Goal: Transaction & Acquisition: Purchase product/service

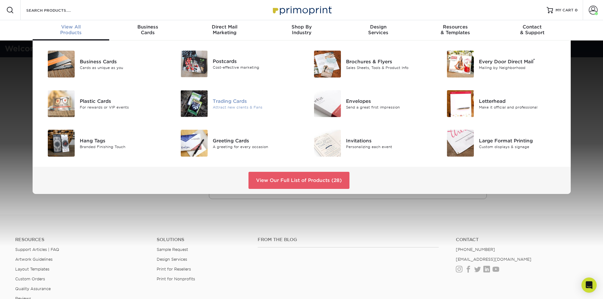
click at [236, 100] on div "Trading Cards" at bounding box center [255, 100] width 84 height 7
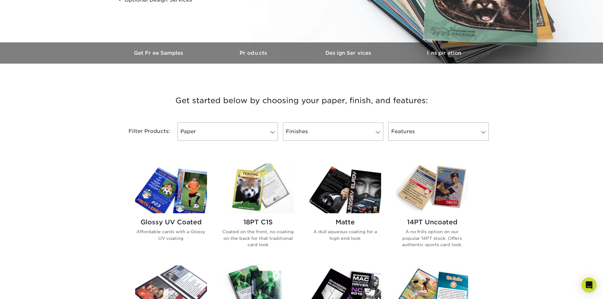
scroll to position [221, 0]
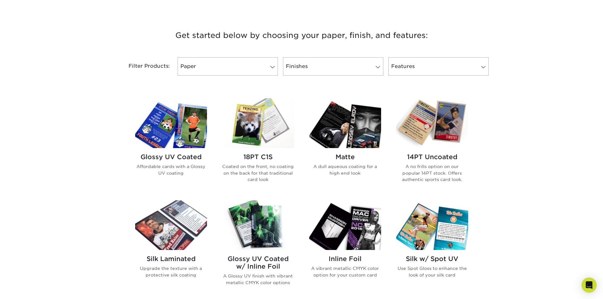
click at [347, 124] on img at bounding box center [345, 123] width 72 height 50
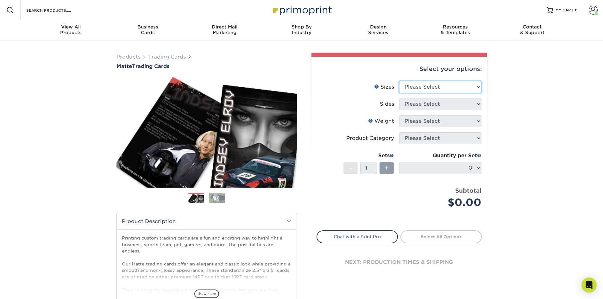
click at [478, 88] on select "Please Select 2.5" x 3.5"" at bounding box center [440, 87] width 82 height 12
select select "2.50x3.50"
click at [399, 81] on select "Please Select 2.5" x 3.5"" at bounding box center [440, 87] width 82 height 12
click at [476, 106] on select "Please Select Print Both Sides Print Front Only" at bounding box center [440, 104] width 82 height 12
select select "13abbda7-1d64-4f25-8bb2-c179b224825d"
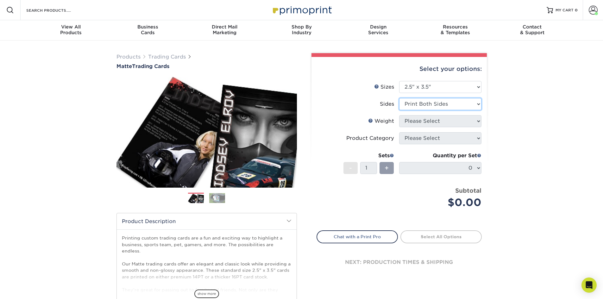
click at [399, 98] on select "Please Select Print Both Sides Print Front Only" at bounding box center [440, 104] width 82 height 12
click at [479, 121] on select "Please Select 16PT 14PT" at bounding box center [440, 121] width 82 height 12
select select "16PT"
click at [399, 115] on select "Please Select 16PT 14PT" at bounding box center [440, 121] width 82 height 12
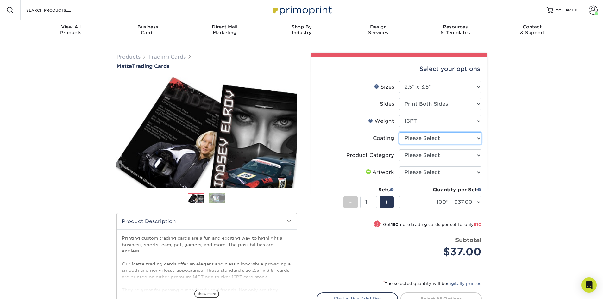
click at [478, 139] on select at bounding box center [440, 138] width 82 height 12
select select "121bb7b5-3b4d-429f-bd8d-bbf80e953313"
click at [399, 132] on select at bounding box center [440, 138] width 82 height 12
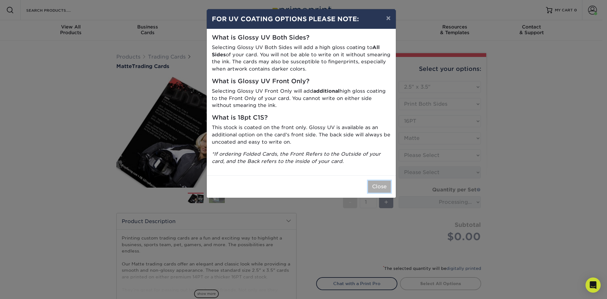
click at [383, 189] on button "Close" at bounding box center [379, 187] width 23 height 12
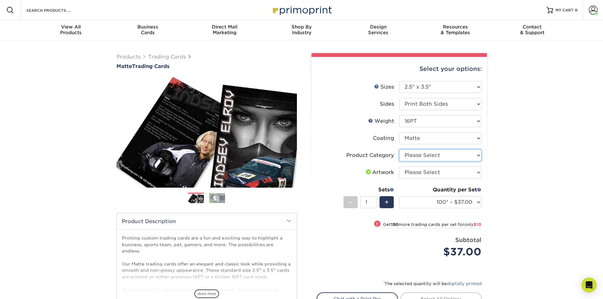
click at [479, 157] on select "Please Select Trading Cards" at bounding box center [440, 155] width 82 height 12
select select "c2f9bce9-36c2-409d-b101-c29d9d031e18"
click at [399, 149] on select "Please Select Trading Cards" at bounding box center [440, 155] width 82 height 12
click at [481, 173] on ul "Sizes Help Sizes Please Select 2.5" x 3.5" Sides Please Select 16PT 14PT" at bounding box center [398, 174] width 165 height 186
click at [479, 172] on select "Please Select I will upload files I need a design - $100" at bounding box center [440, 172] width 82 height 12
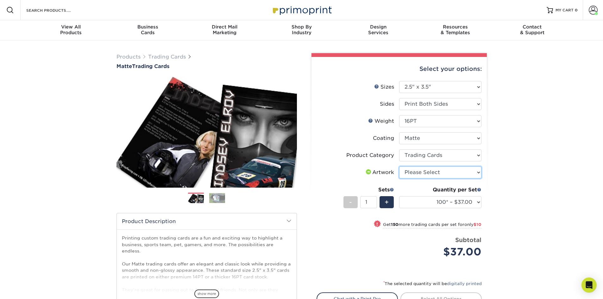
select select "upload"
click at [399, 166] on select "Please Select I will upload files I need a design - $100" at bounding box center [440, 172] width 82 height 12
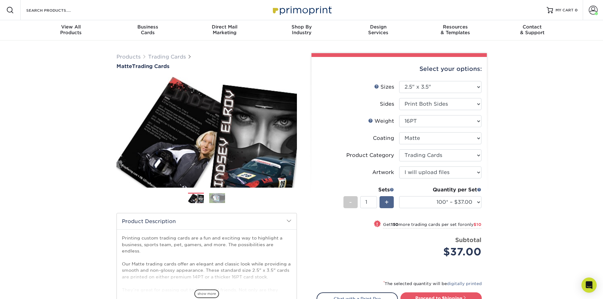
click at [386, 201] on span "+" at bounding box center [386, 201] width 4 height 9
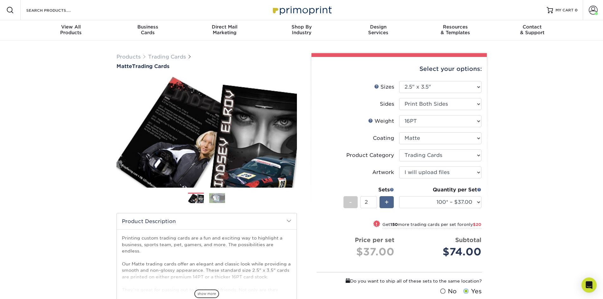
click at [386, 201] on span "+" at bounding box center [386, 201] width 4 height 9
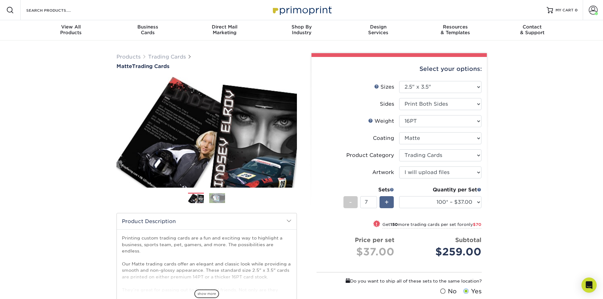
click at [386, 201] on span "+" at bounding box center [386, 201] width 4 height 9
type input "8"
click at [478, 202] on select "100* – $37.00 250* – $47.00 500* – $58.00 1000 – $71.00 2500 – $141.00 5000 – $…" at bounding box center [440, 202] width 82 height 12
click at [399, 196] on select "100* – $37.00 250* – $47.00 500* – $58.00 1000 – $71.00 2500 – $141.00 5000 – $…" at bounding box center [440, 202] width 82 height 12
click at [480, 203] on select "100* – $37.00 250* – $47.00 500* – $58.00 1000 – $71.00 2500 – $141.00 5000 – $…" at bounding box center [440, 202] width 82 height 12
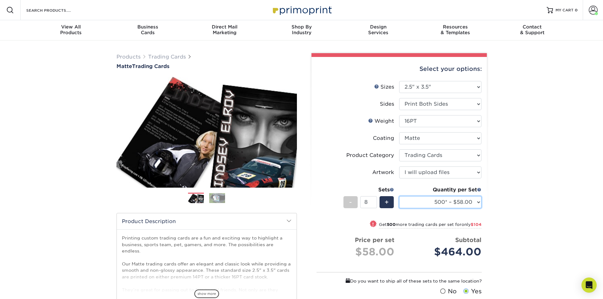
click at [480, 203] on select "100* – $37.00 250* – $47.00 500* – $58.00 1000 – $71.00 2500 – $141.00 5000 – $…" at bounding box center [440, 202] width 82 height 12
click at [479, 205] on select "100* – $37.00 250* – $47.00 500* – $58.00 1000 – $71.00 2500 – $141.00 5000 – $…" at bounding box center [440, 202] width 82 height 12
select select "1000 – $71.00"
click at [399, 196] on select "100* – $37.00 250* – $47.00 500* – $58.00 1000 – $71.00 2500 – $141.00 5000 – $…" at bounding box center [440, 202] width 82 height 12
click at [523, 217] on div "Products Trading Cards Matte Trading Cards" at bounding box center [301, 209] width 603 height 339
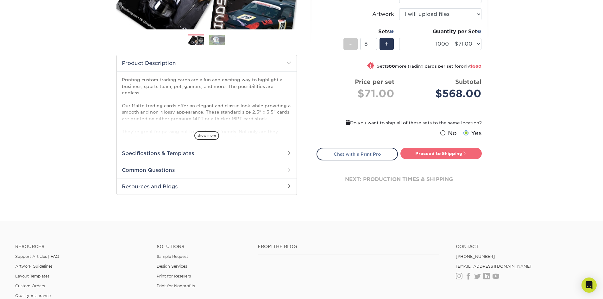
click at [444, 156] on link "Proceed to Shipping" at bounding box center [440, 153] width 81 height 11
type input "Set 1"
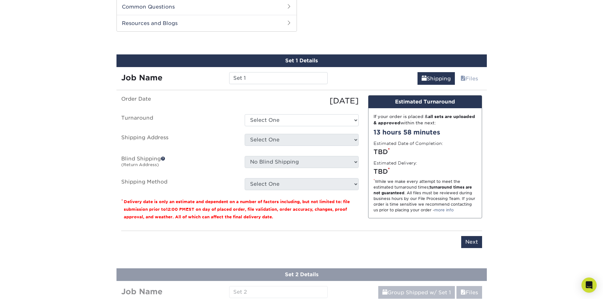
scroll to position [323, 0]
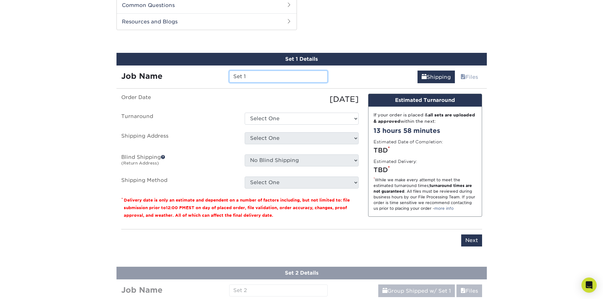
drag, startPoint x: 241, startPoint y: 80, endPoint x: 153, endPoint y: 75, distance: 88.4
click at [153, 75] on div "Job Name Set 1" at bounding box center [224, 77] width 216 height 12
click at [358, 118] on select "Select One 2-4 Business Days 2 Day Next Business Day" at bounding box center [302, 119] width 114 height 12
select select "8fc8fca3-9ffe-442d-b31d-c4133cdfcbd4"
click at [245, 113] on select "Select One 2-4 Business Days 2 Day Next Business Day" at bounding box center [302, 119] width 114 height 12
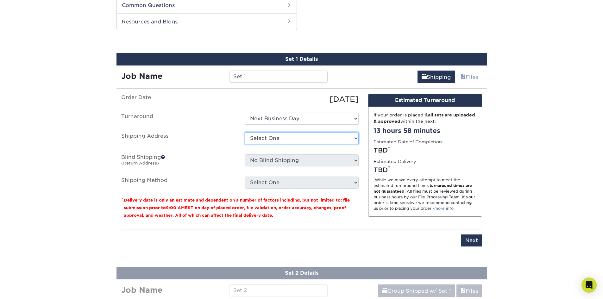
click at [357, 137] on select "Select One Location Location + Add New Address" at bounding box center [302, 138] width 114 height 12
select select "283857"
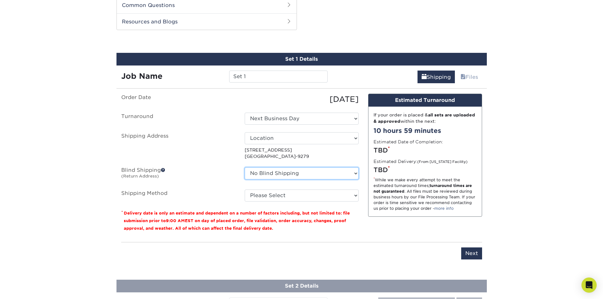
click at [356, 174] on select "No Blind Shipping Location Location + Add New Address" at bounding box center [302, 173] width 114 height 12
select select "283858"
click at [245, 167] on select "No Blind Shipping Location Location + Add New Address" at bounding box center [302, 173] width 114 height 12
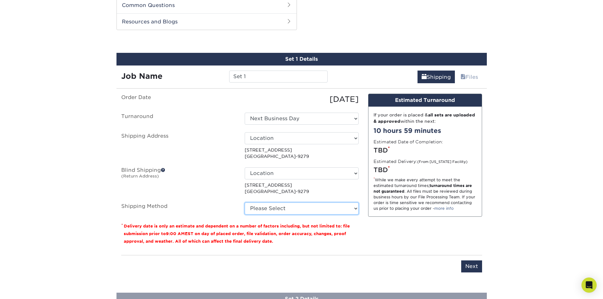
click at [355, 210] on select "Please Select Ground Shipping (+$90.34) 3 Day Shipping Service (+$132.23) 2 Day…" at bounding box center [302, 208] width 114 height 12
select select "03"
click at [245, 202] on select "Please Select Ground Shipping (+$90.34) 3 Day Shipping Service (+$132.23) 2 Day…" at bounding box center [302, 208] width 114 height 12
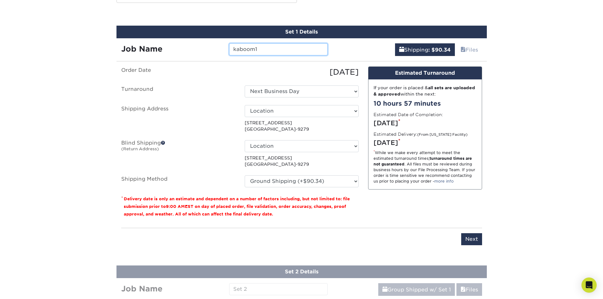
scroll to position [386, 0]
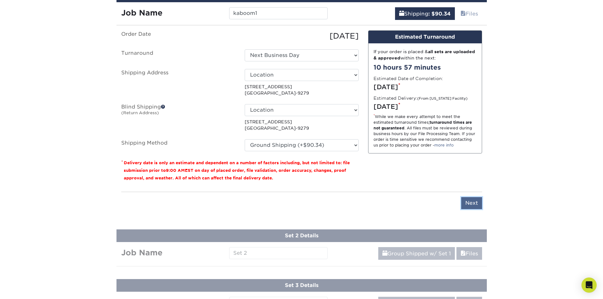
click at [474, 207] on input "Next" at bounding box center [471, 203] width 21 height 12
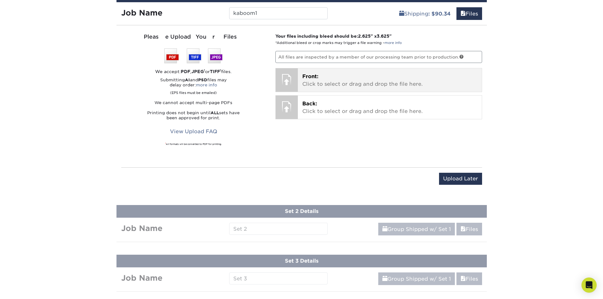
click at [346, 82] on p "Front: Click to select or drag and drop the file here." at bounding box center [389, 80] width 175 height 15
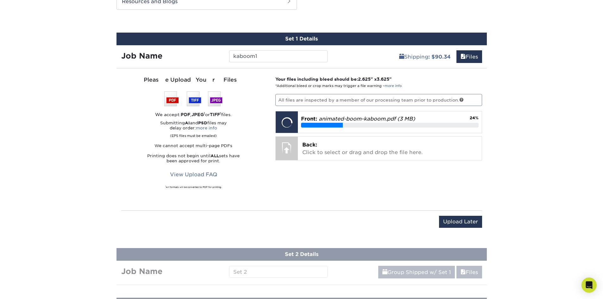
scroll to position [291, 0]
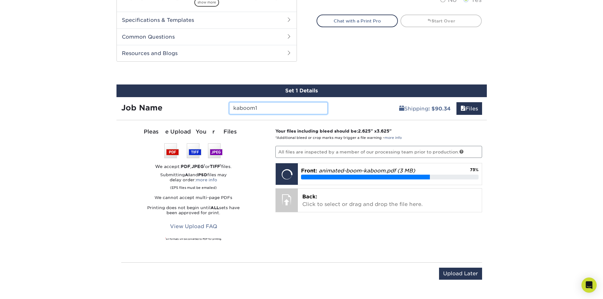
click at [266, 106] on input "kaboom1" at bounding box center [278, 108] width 98 height 12
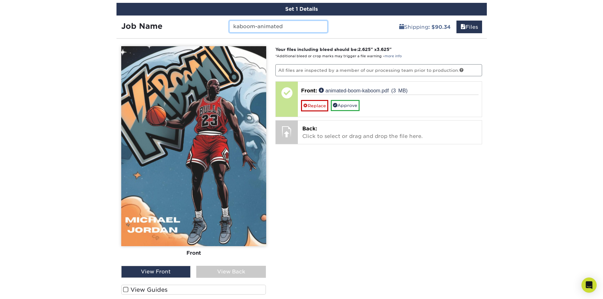
scroll to position [418, 0]
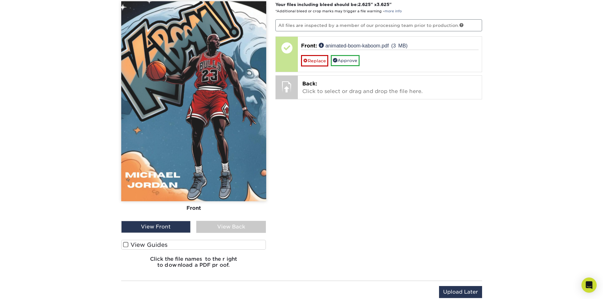
type input "kaboom-animated"
click at [126, 248] on label "View Guides" at bounding box center [193, 245] width 145 height 10
click at [0, 0] on input "View Guides" at bounding box center [0, 0] width 0 height 0
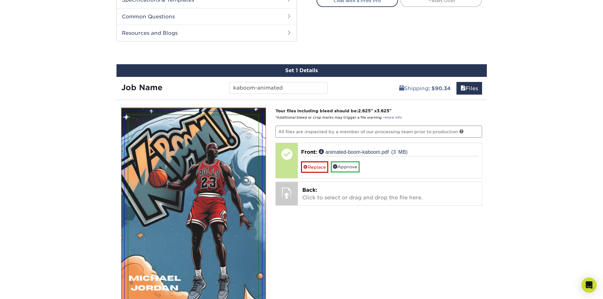
scroll to position [291, 0]
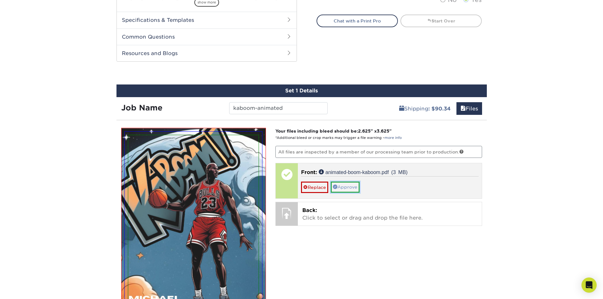
click at [345, 187] on link "Approve" at bounding box center [345, 187] width 29 height 11
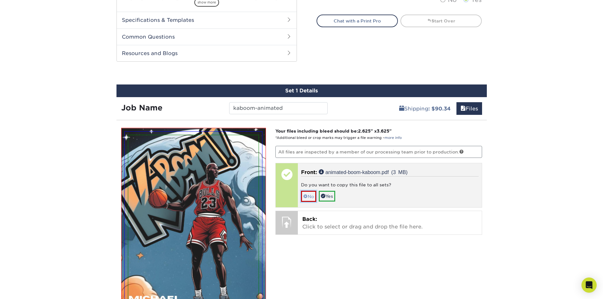
click at [309, 195] on link "No" at bounding box center [308, 196] width 15 height 11
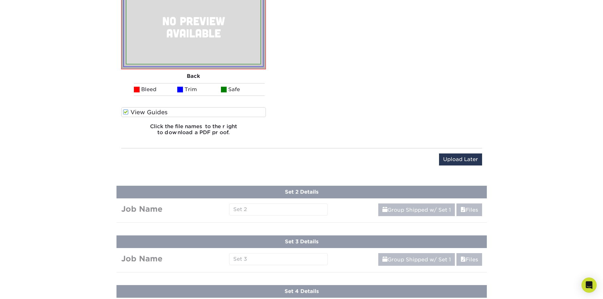
scroll to position [671, 0]
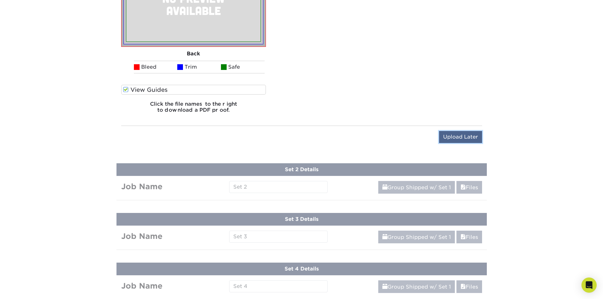
click at [466, 135] on input "Upload Later" at bounding box center [460, 137] width 43 height 12
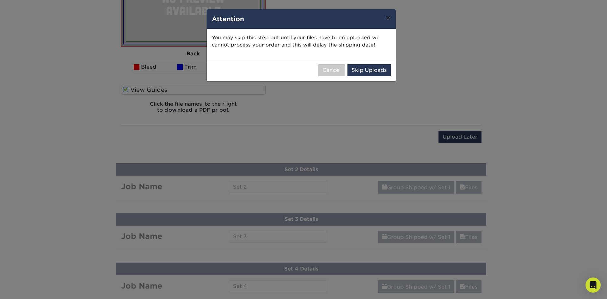
click at [390, 16] on button "×" at bounding box center [388, 18] width 15 height 18
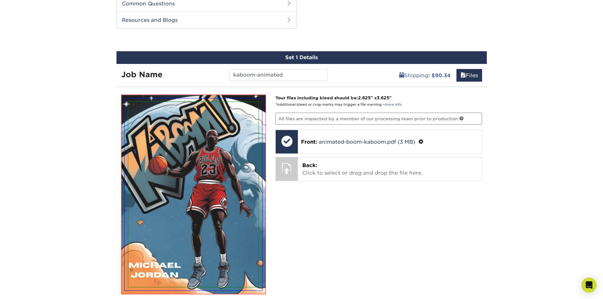
scroll to position [323, 0]
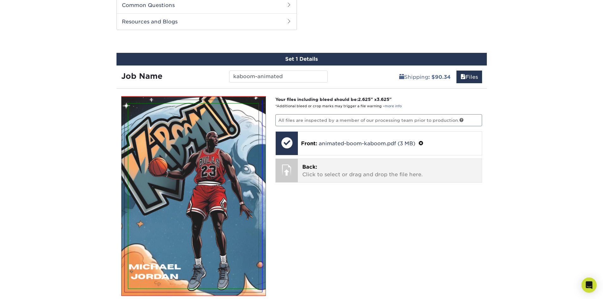
click at [360, 169] on p "Back: Click to select or drag and drop the file here." at bounding box center [389, 170] width 175 height 15
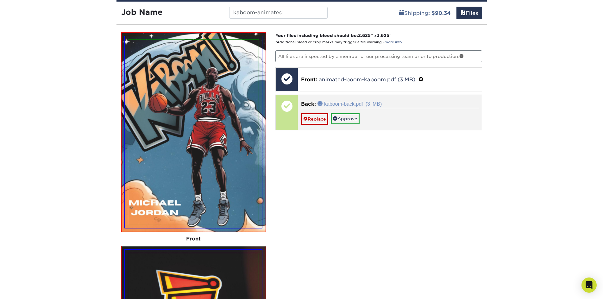
scroll to position [386, 0]
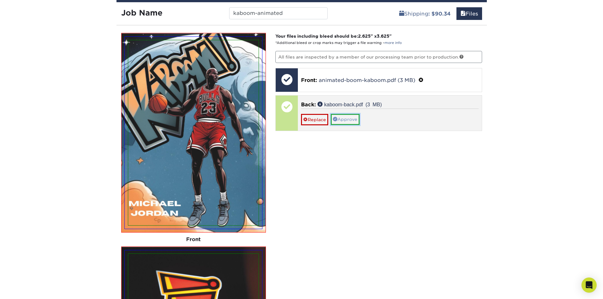
click at [353, 121] on link "Approve" at bounding box center [345, 119] width 29 height 11
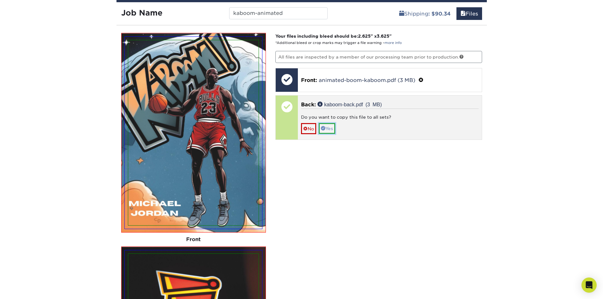
click at [335, 130] on link "Yes" at bounding box center [327, 128] width 16 height 11
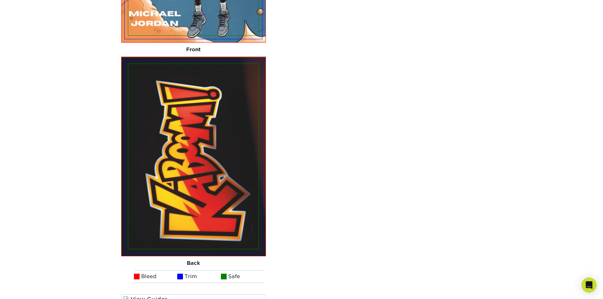
scroll to position [734, 0]
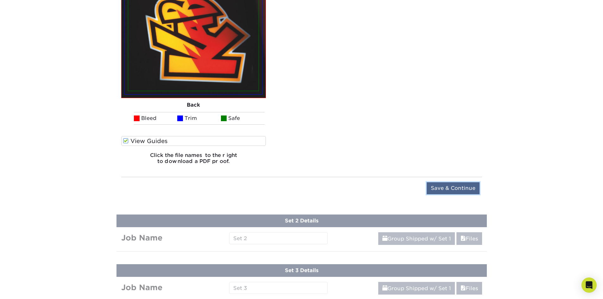
click at [469, 185] on input "Save & Continue" at bounding box center [452, 188] width 53 height 12
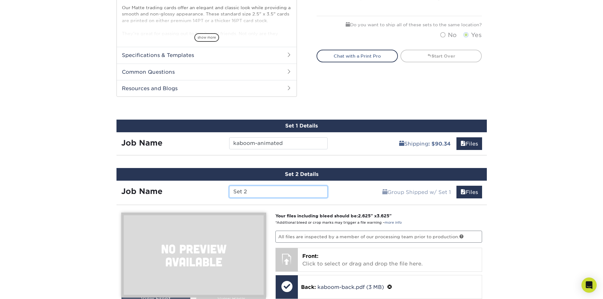
scroll to position [330, 0]
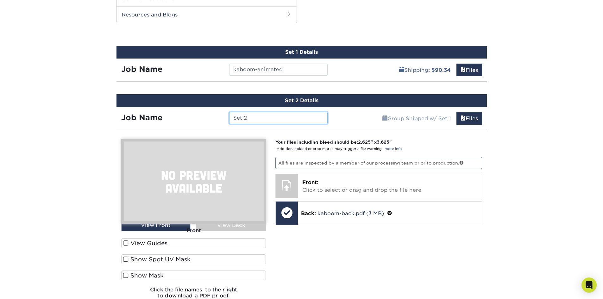
drag, startPoint x: 235, startPoint y: 119, endPoint x: 165, endPoint y: 124, distance: 69.7
click at [165, 124] on div "Job Name Set 2" at bounding box center [224, 118] width 216 height 12
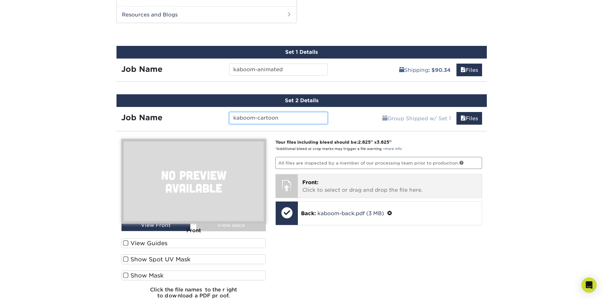
type input "kaboom-cartoon"
click at [337, 186] on p "Front: Click to select or drag and drop the file here." at bounding box center [389, 186] width 175 height 15
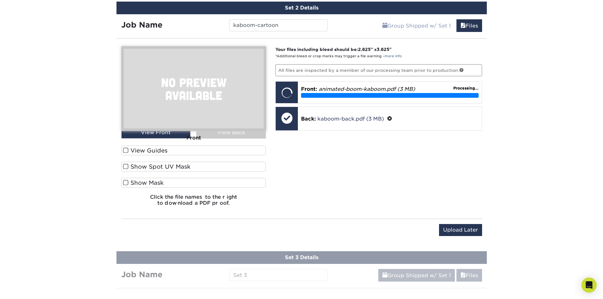
scroll to position [425, 0]
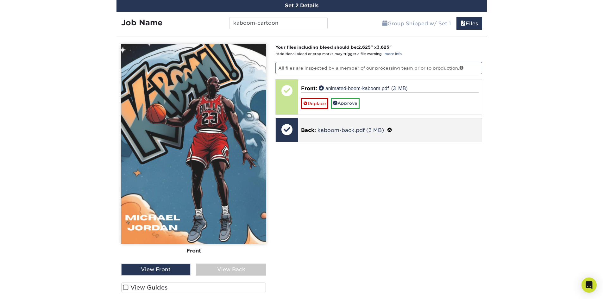
click at [389, 129] on span at bounding box center [389, 130] width 5 height 6
click at [309, 139] on link "Ok" at bounding box center [308, 138] width 15 height 11
click at [357, 135] on p "Back: Click to select or drag and drop the file here." at bounding box center [389, 130] width 175 height 15
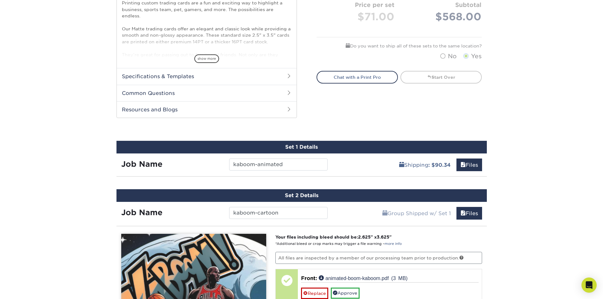
scroll to position [362, 0]
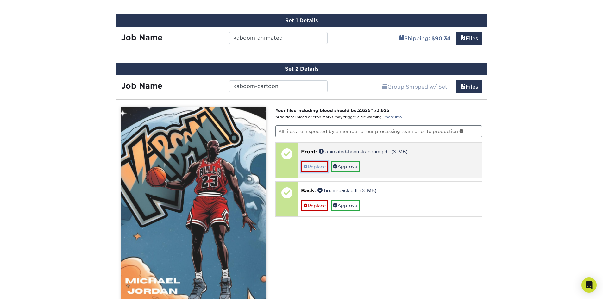
click at [313, 168] on link "Replace" at bounding box center [314, 166] width 27 height 11
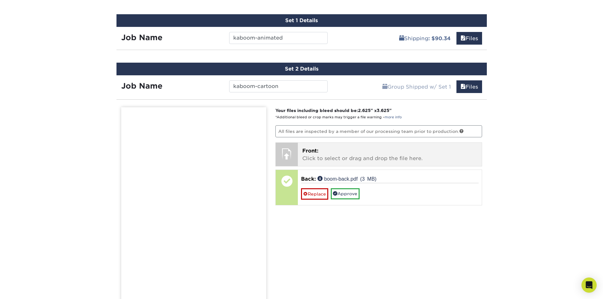
click at [323, 156] on p "Front: Click to select or drag and drop the file here." at bounding box center [389, 154] width 175 height 15
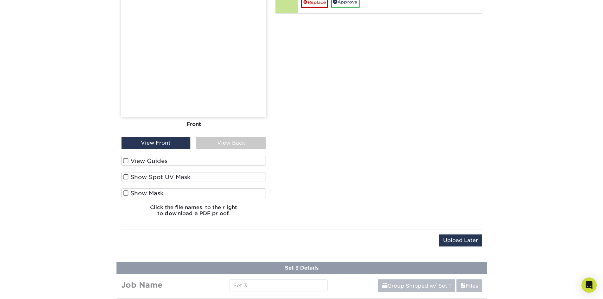
click at [126, 160] on span at bounding box center [125, 161] width 5 height 6
click at [0, 0] on input "View Guides" at bounding box center [0, 0] width 0 height 0
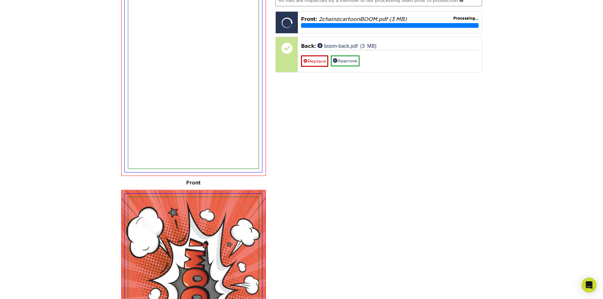
scroll to position [416, 0]
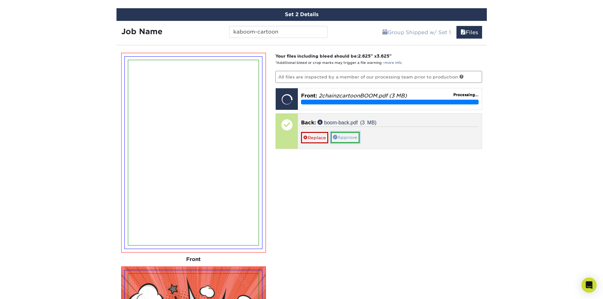
click at [349, 136] on link "Approve" at bounding box center [345, 137] width 29 height 11
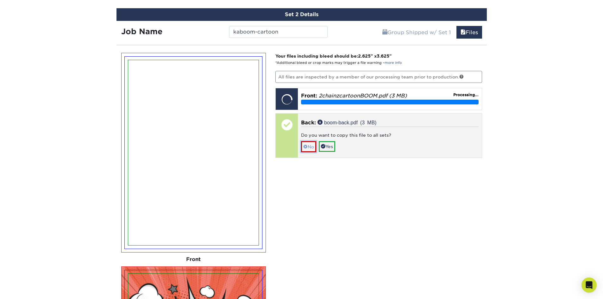
click at [307, 147] on span at bounding box center [305, 146] width 4 height 5
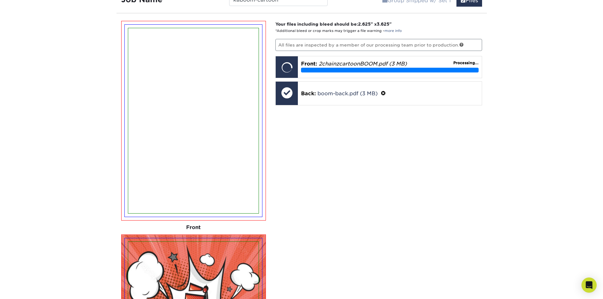
scroll to position [448, 0]
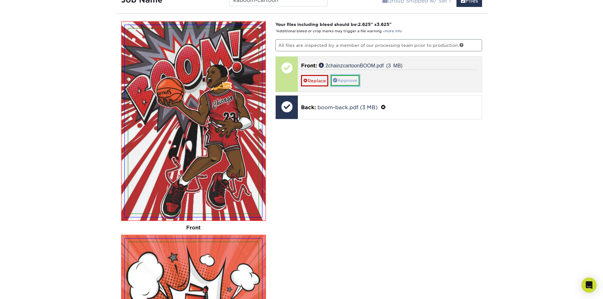
click at [344, 81] on link "Approve" at bounding box center [345, 80] width 29 height 11
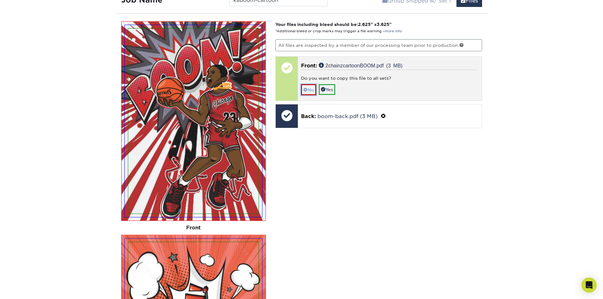
click at [303, 89] on span at bounding box center [305, 89] width 4 height 5
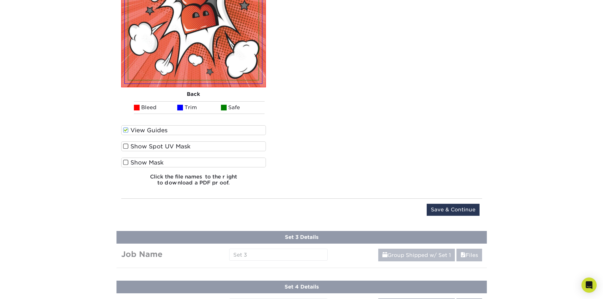
scroll to position [796, 0]
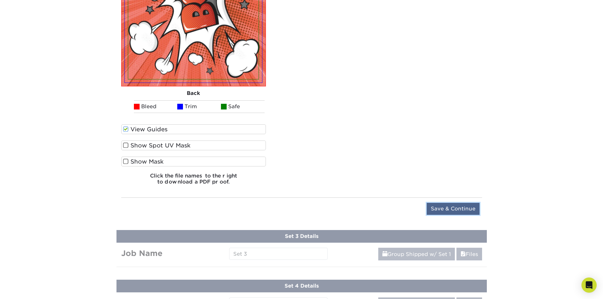
click at [460, 206] on input "Save & Continue" at bounding box center [452, 209] width 53 height 12
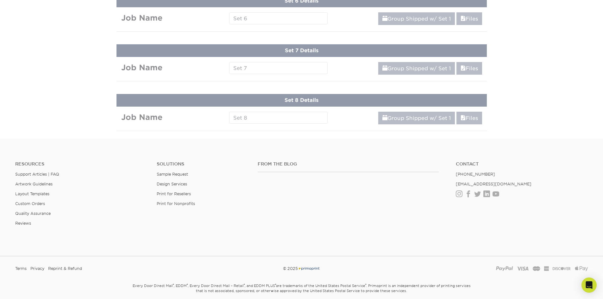
scroll to position [348, 0]
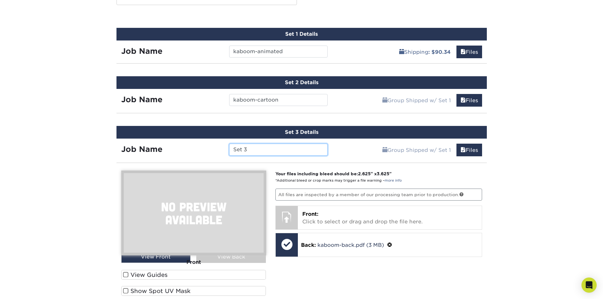
drag, startPoint x: 280, startPoint y: 149, endPoint x: 184, endPoint y: 145, distance: 95.6
click at [184, 145] on div "Job Name Set 3" at bounding box center [224, 150] width 216 height 12
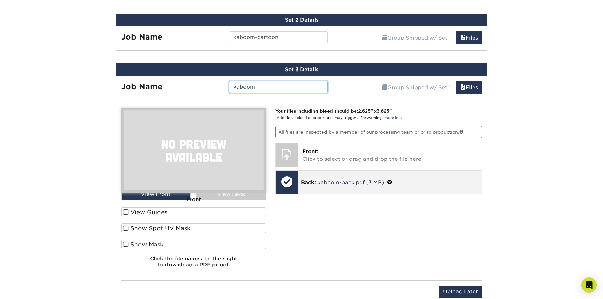
scroll to position [411, 0]
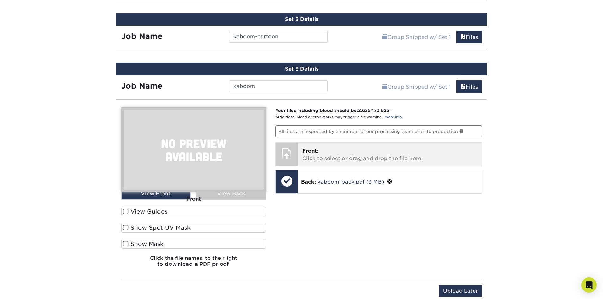
click at [364, 157] on p "Front: Click to select or drag and drop the file here." at bounding box center [389, 154] width 175 height 15
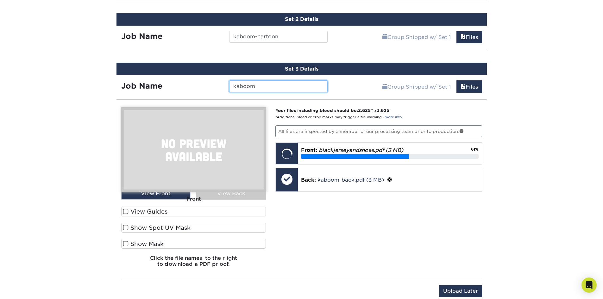
click at [262, 86] on input "kaboom" at bounding box center [278, 86] width 98 height 12
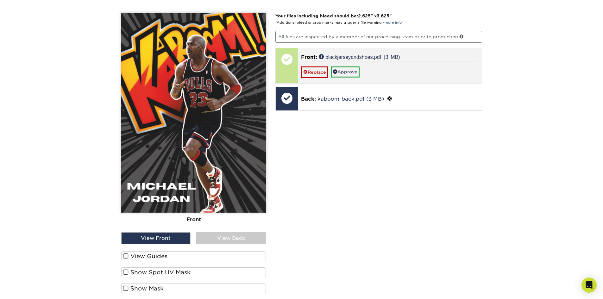
scroll to position [506, 0]
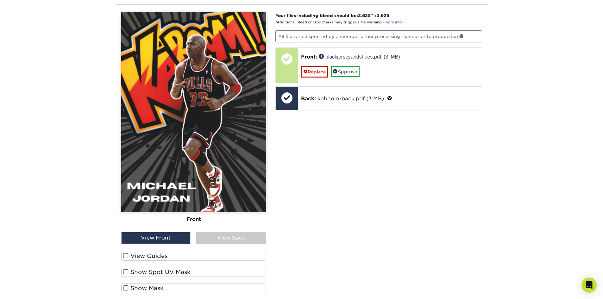
type input "kaboom-blackjerseyshoes"
drag, startPoint x: 126, startPoint y: 257, endPoint x: 146, endPoint y: 256, distance: 20.0
click at [126, 257] on span at bounding box center [125, 256] width 5 height 6
click at [0, 0] on input "View Guides" at bounding box center [0, 0] width 0 height 0
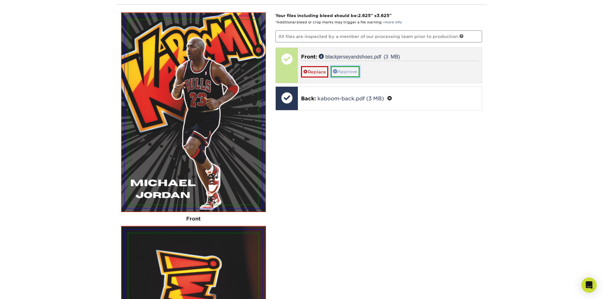
click at [351, 71] on link "Approve" at bounding box center [345, 71] width 29 height 11
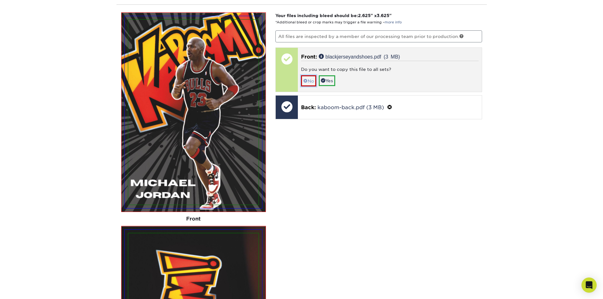
click at [309, 76] on link "No" at bounding box center [308, 80] width 15 height 11
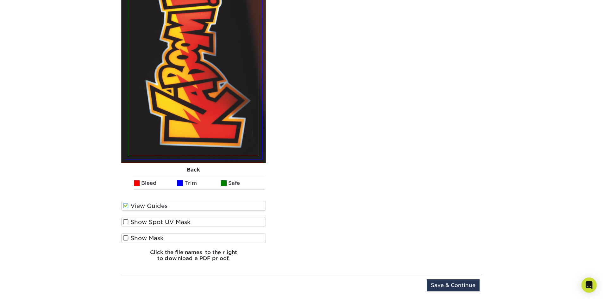
scroll to position [854, 0]
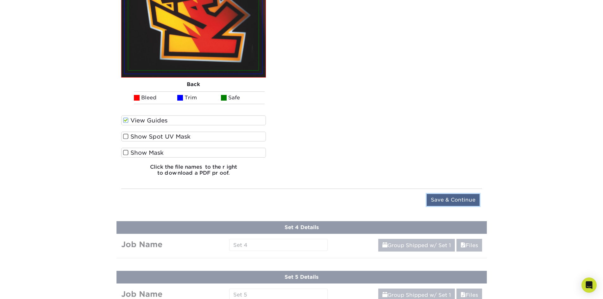
click at [461, 199] on input "Save & Continue" at bounding box center [452, 200] width 53 height 12
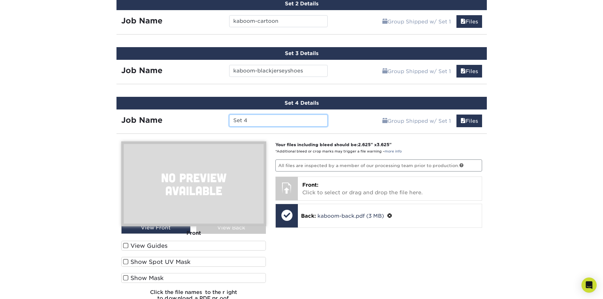
scroll to position [429, 0]
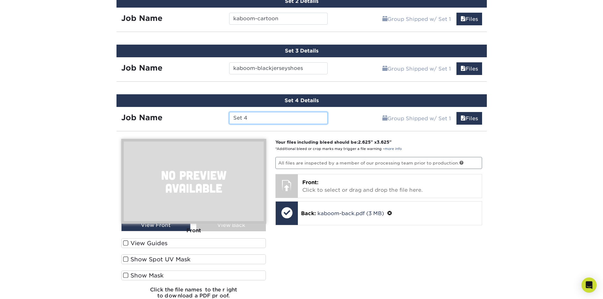
drag, startPoint x: 258, startPoint y: 116, endPoint x: 201, endPoint y: 116, distance: 56.9
click at [201, 116] on div "Job Name Set 4" at bounding box center [224, 118] width 216 height 12
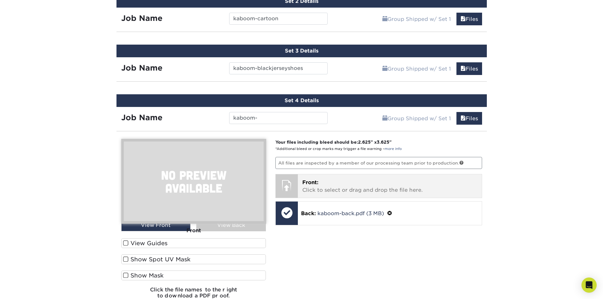
click at [376, 187] on p "Front: Click to select or drag and drop the file here." at bounding box center [389, 186] width 175 height 15
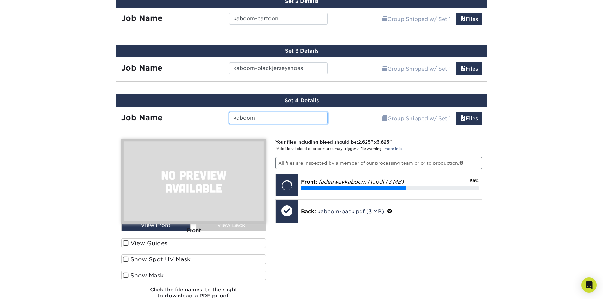
click at [281, 120] on input "kaboom-" at bounding box center [278, 118] width 98 height 12
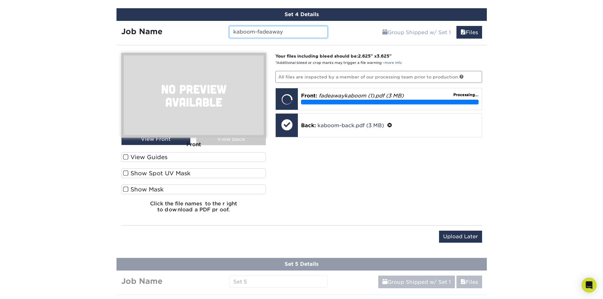
scroll to position [524, 0]
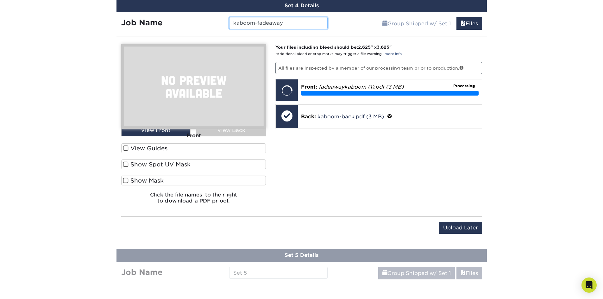
type input "kaboom-fadeaway"
click at [126, 147] on span at bounding box center [125, 148] width 5 height 6
click at [0, 0] on input "View Guides" at bounding box center [0, 0] width 0 height 0
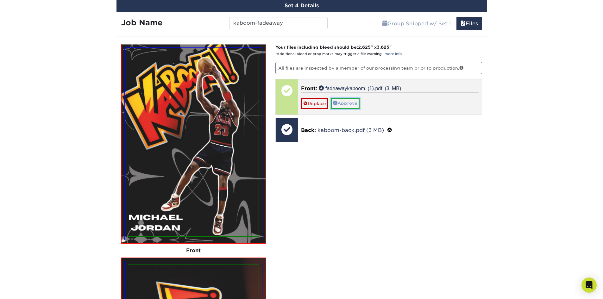
click at [347, 104] on link "Approve" at bounding box center [345, 103] width 29 height 11
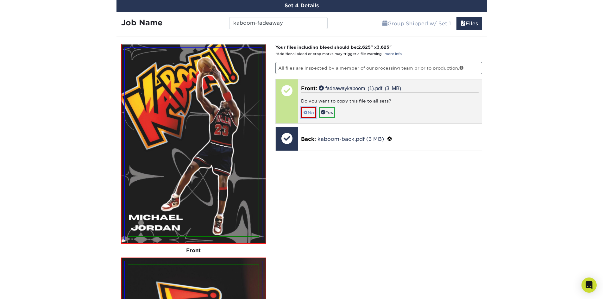
click at [309, 109] on link "No" at bounding box center [308, 112] width 15 height 11
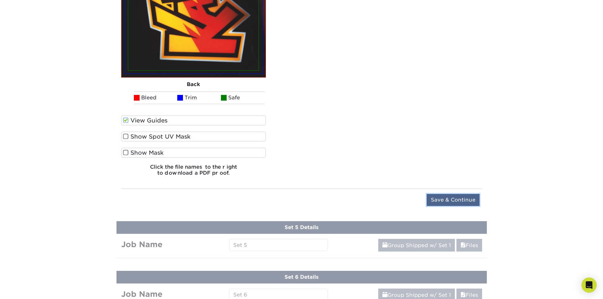
click at [458, 201] on input "Save & Continue" at bounding box center [452, 200] width 53 height 12
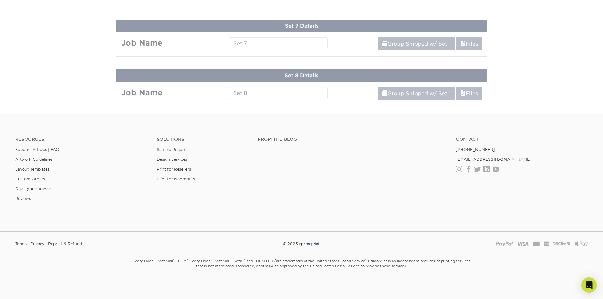
scroll to position [447, 0]
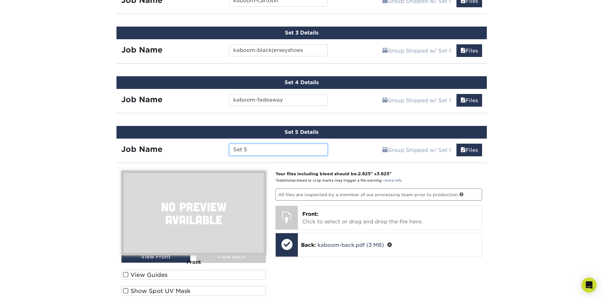
drag, startPoint x: 255, startPoint y: 152, endPoint x: 207, endPoint y: 152, distance: 48.7
click at [207, 152] on div "Job Name Set 5" at bounding box center [224, 150] width 216 height 12
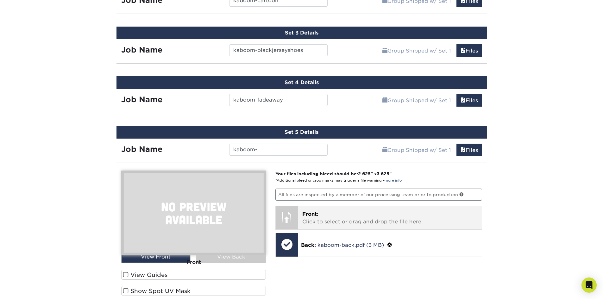
click at [372, 217] on p "Front: Click to select or drag and drop the file here." at bounding box center [389, 217] width 175 height 15
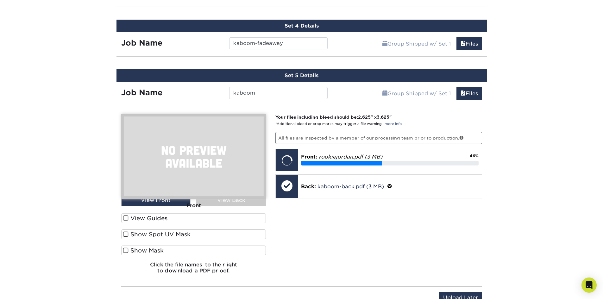
scroll to position [511, 0]
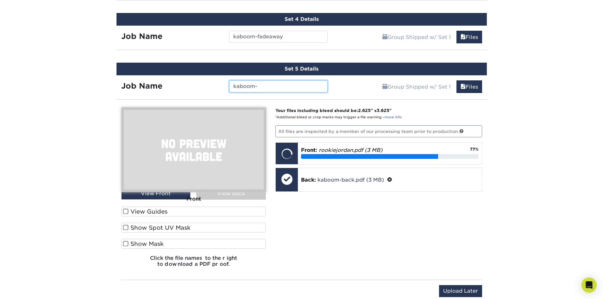
click at [276, 86] on input "kaboom-" at bounding box center [278, 86] width 98 height 12
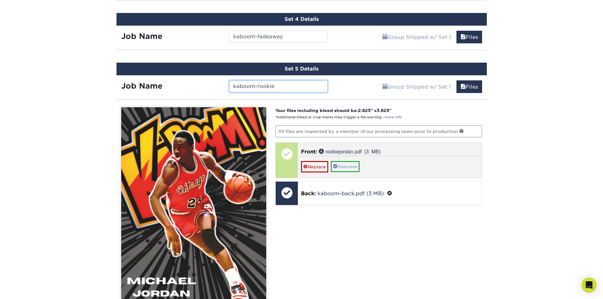
type input "kaboom-rookie"
click at [357, 168] on link "Approve" at bounding box center [345, 166] width 29 height 11
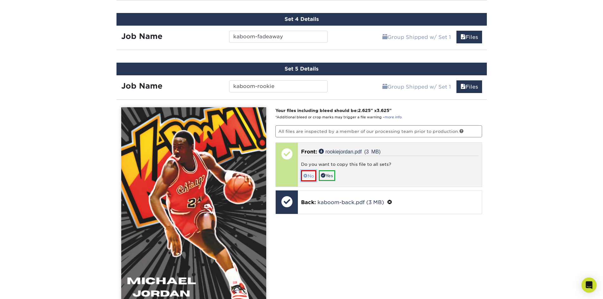
click at [311, 175] on link "No" at bounding box center [308, 175] width 15 height 11
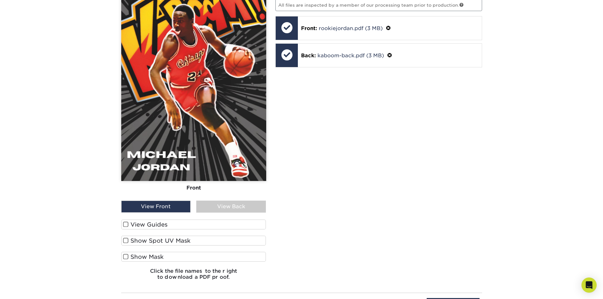
scroll to position [637, 0]
click at [124, 223] on span at bounding box center [125, 224] width 5 height 6
click at [0, 0] on input "View Guides" at bounding box center [0, 0] width 0 height 0
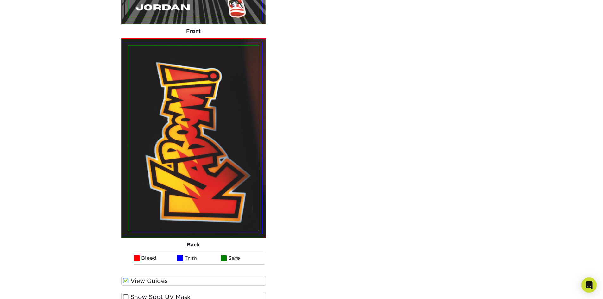
scroll to position [723, 0]
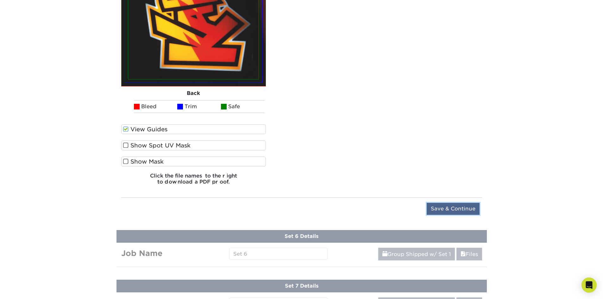
click at [467, 206] on input "Save & Continue" at bounding box center [452, 209] width 53 height 12
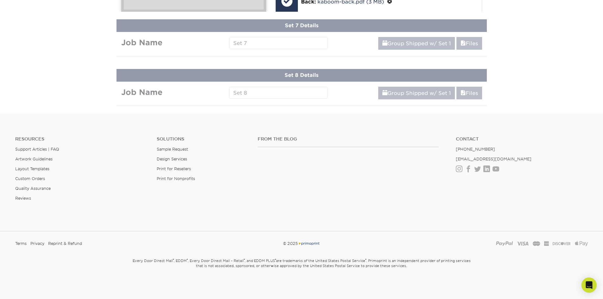
scroll to position [497, 0]
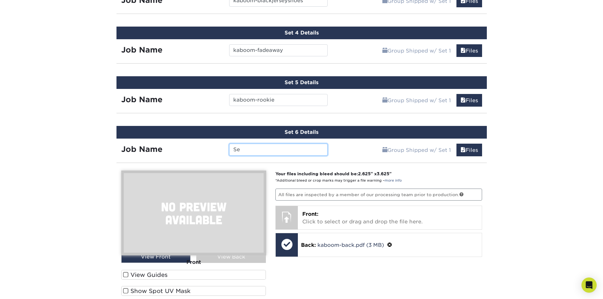
type input "S"
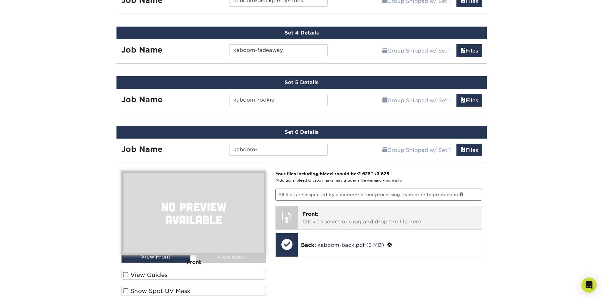
click at [380, 214] on p "Front: Click to select or drag and drop the file here." at bounding box center [389, 217] width 175 height 15
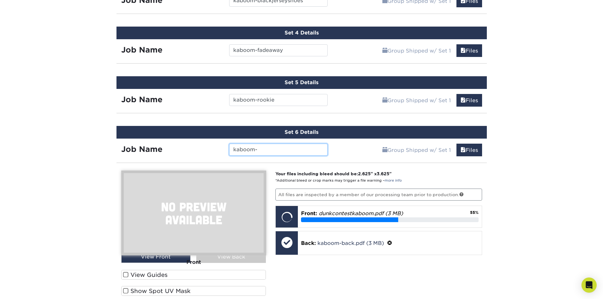
click at [285, 151] on input "kaboom-" at bounding box center [278, 150] width 98 height 12
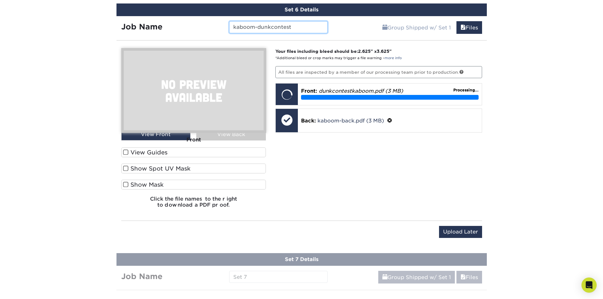
scroll to position [624, 0]
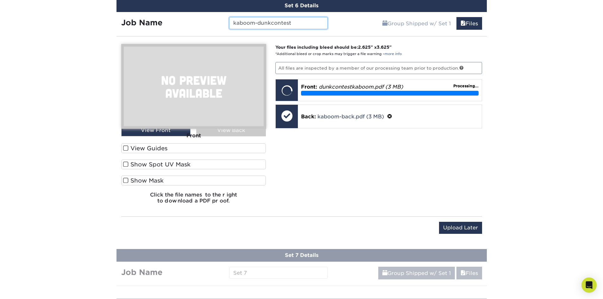
type input "kaboom-dunkcontest"
click at [124, 147] on span at bounding box center [125, 148] width 5 height 6
click at [0, 0] on input "View Guides" at bounding box center [0, 0] width 0 height 0
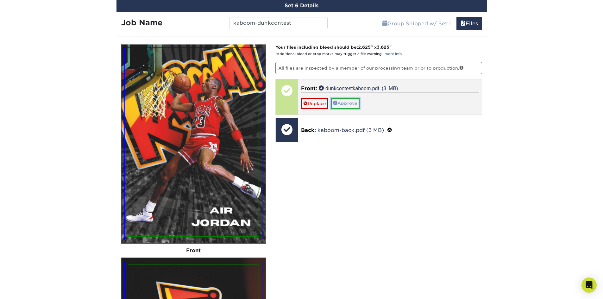
click at [350, 102] on link "Approve" at bounding box center [345, 103] width 29 height 11
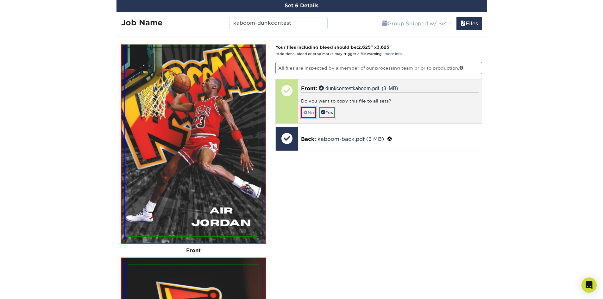
click at [310, 112] on link "No" at bounding box center [308, 112] width 15 height 11
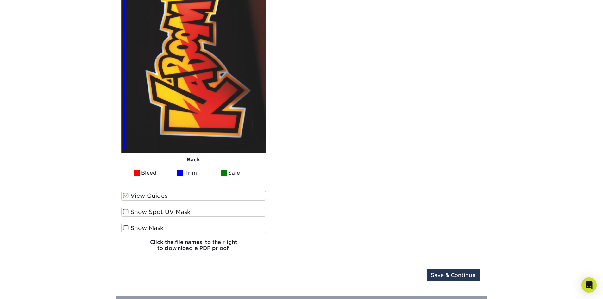
scroll to position [972, 0]
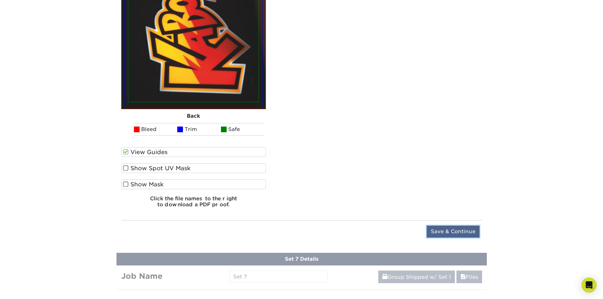
click at [458, 233] on input "Save & Continue" at bounding box center [452, 232] width 53 height 12
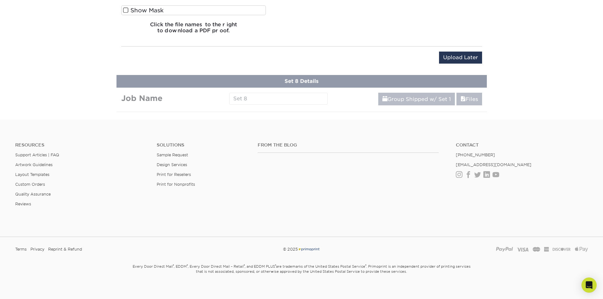
scroll to position [547, 0]
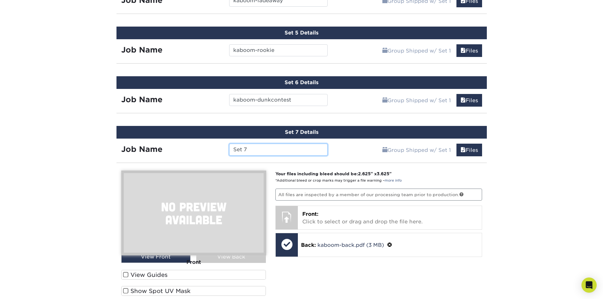
drag, startPoint x: 262, startPoint y: 148, endPoint x: 185, endPoint y: 150, distance: 77.2
click at [185, 150] on div "Job Name Set 7" at bounding box center [224, 150] width 216 height 12
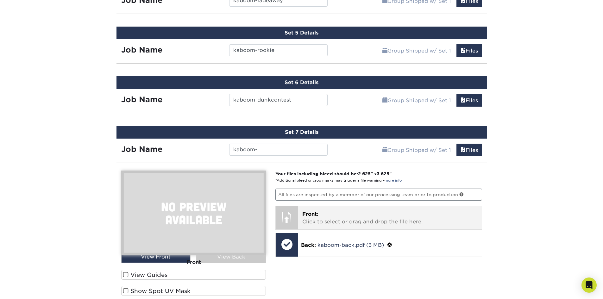
click at [363, 224] on p "Front: Click to select or drag and drop the file here." at bounding box center [389, 217] width 175 height 15
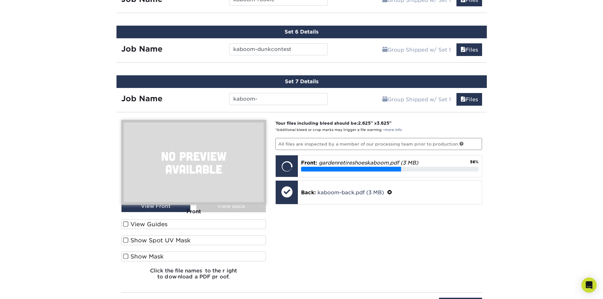
scroll to position [642, 0]
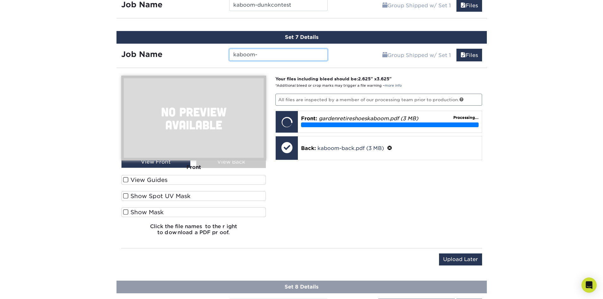
click at [277, 55] on input "kaboom-" at bounding box center [278, 55] width 98 height 12
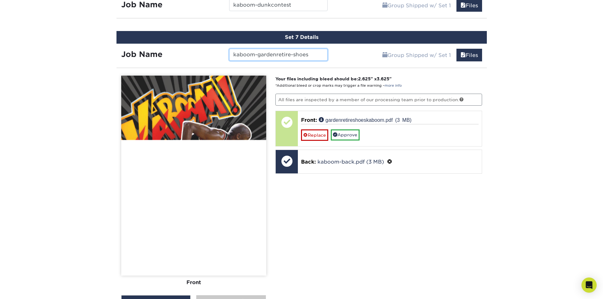
type input "kaboom-gardenretire-shoes"
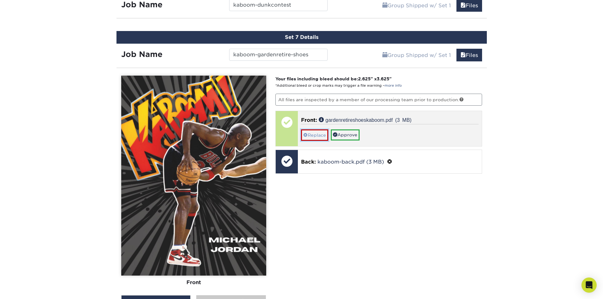
click at [313, 135] on link "Replace" at bounding box center [314, 134] width 27 height 11
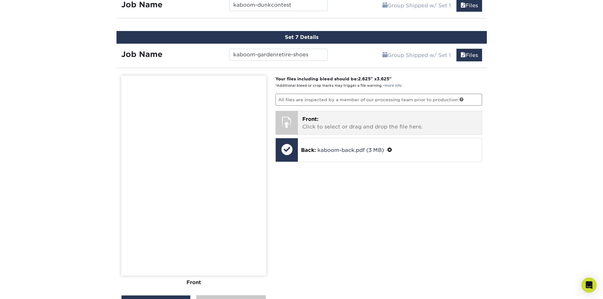
click at [374, 115] on div "Front: Click to select or drag and drop the file here. Choose file gardenretire…" at bounding box center [390, 122] width 184 height 23
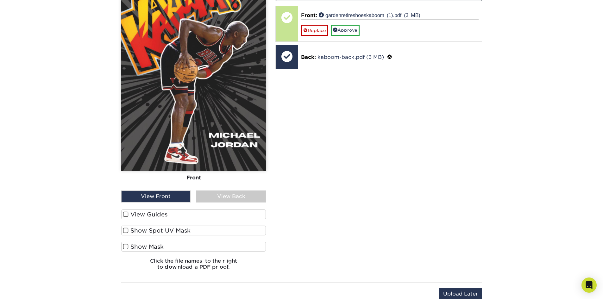
scroll to position [768, 0]
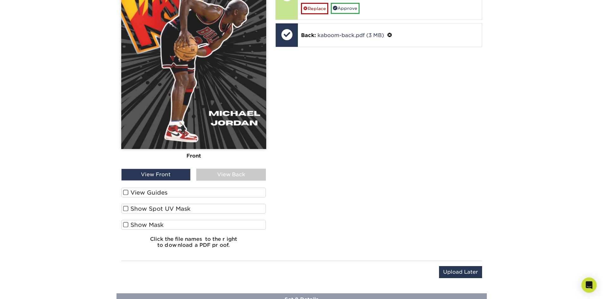
drag, startPoint x: 127, startPoint y: 192, endPoint x: 134, endPoint y: 194, distance: 6.8
click at [127, 192] on span at bounding box center [125, 192] width 5 height 6
click at [0, 0] on input "View Guides" at bounding box center [0, 0] width 0 height 0
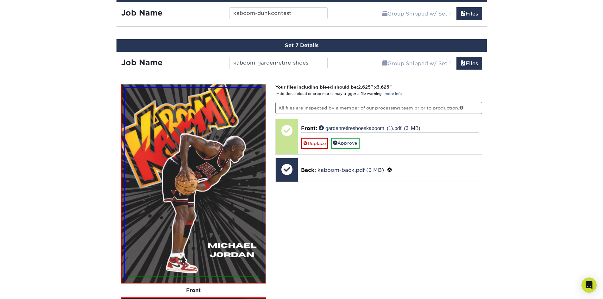
scroll to position [633, 0]
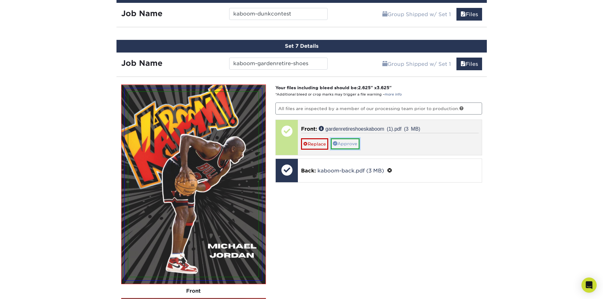
click at [349, 143] on link "Approve" at bounding box center [345, 143] width 29 height 11
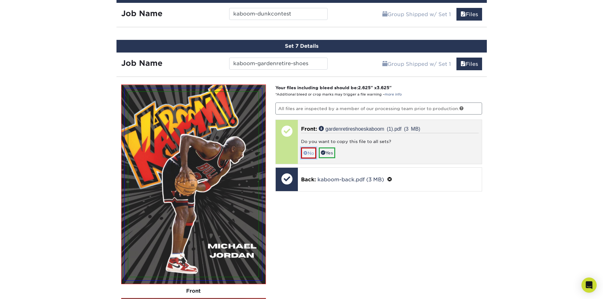
click at [313, 152] on link "No" at bounding box center [308, 152] width 15 height 11
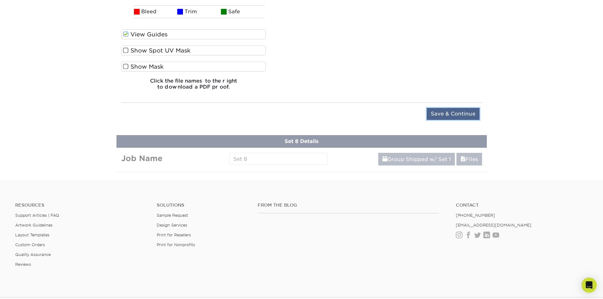
click at [465, 110] on input "Save & Continue" at bounding box center [452, 114] width 53 height 12
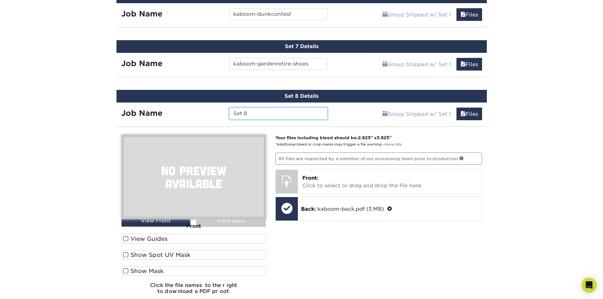
scroll to position [627, 0]
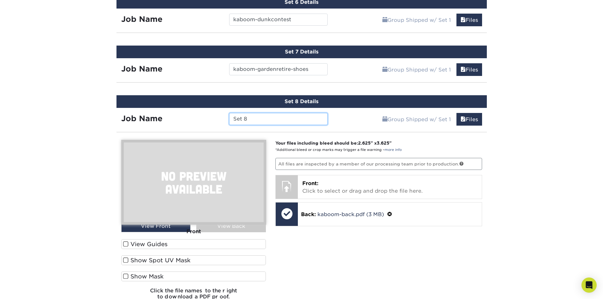
drag, startPoint x: 254, startPoint y: 118, endPoint x: 198, endPoint y: 127, distance: 57.3
click at [198, 127] on div "Set 8 Details Job Name Set 8 Group Shipped w/ Set 1 Files Continue You've choos…" at bounding box center [301, 216] width 370 height 242
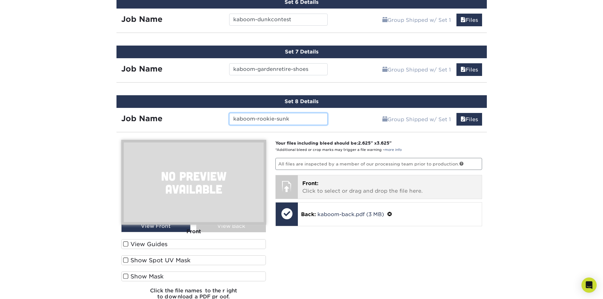
type input "kaboom-rookie-sunk"
click at [388, 187] on p "Front: Click to select or drag and drop the file here." at bounding box center [389, 187] width 175 height 15
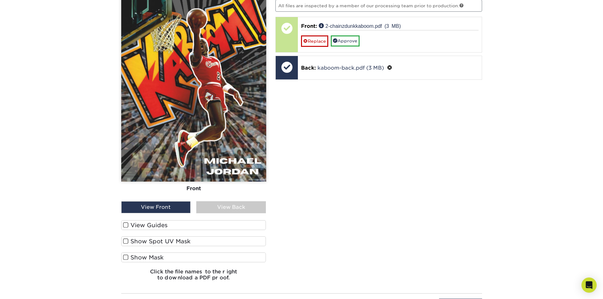
click at [127, 225] on span at bounding box center [125, 225] width 5 height 6
click at [0, 0] on input "View Guides" at bounding box center [0, 0] width 0 height 0
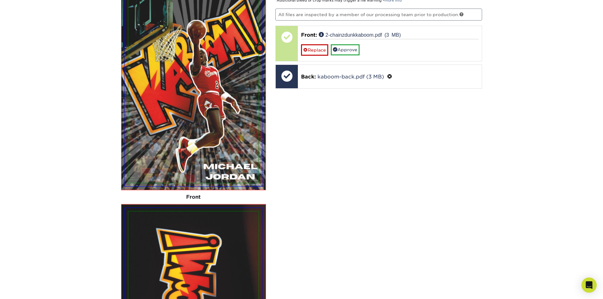
scroll to position [745, 0]
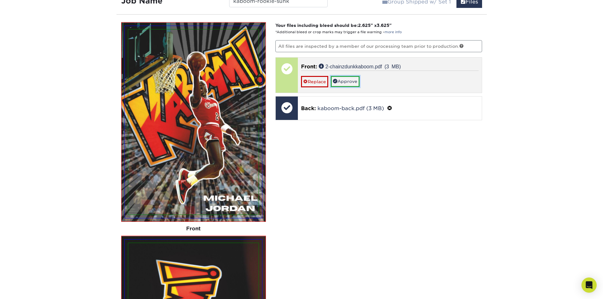
click at [344, 83] on link "Approve" at bounding box center [345, 81] width 29 height 11
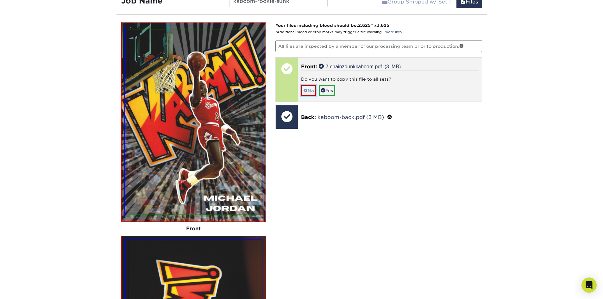
click at [309, 91] on link "No" at bounding box center [308, 90] width 15 height 11
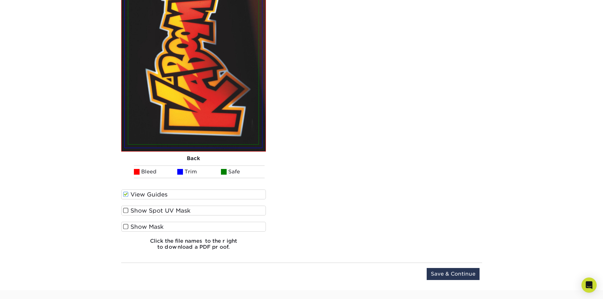
scroll to position [1093, 0]
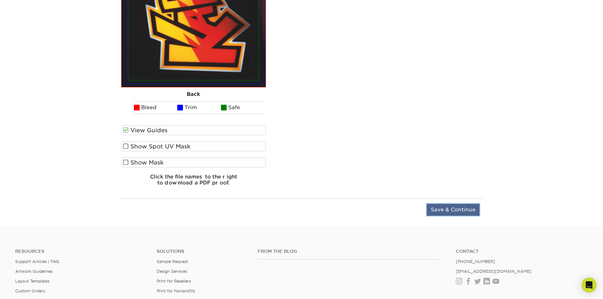
click at [466, 210] on input "Save & Continue" at bounding box center [452, 210] width 53 height 12
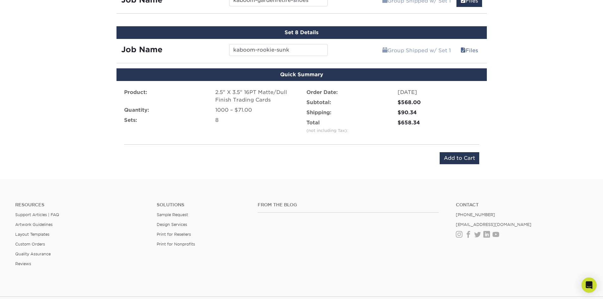
scroll to position [635, 0]
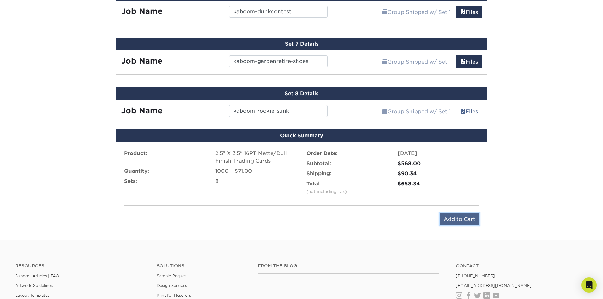
click at [463, 218] on input "Add to Cart" at bounding box center [459, 219] width 40 height 12
